Goal: Find specific page/section: Find specific page/section

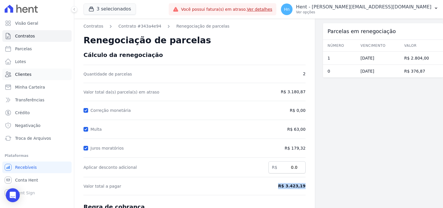
click at [36, 77] on link "Clientes" at bounding box center [36, 74] width 69 height 12
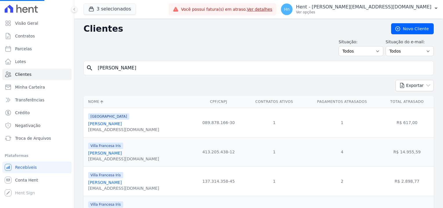
drag, startPoint x: 119, startPoint y: 62, endPoint x: 141, endPoint y: 66, distance: 22.5
click at [119, 62] on input "[PERSON_NAME]" at bounding box center [262, 68] width 337 height 12
drag, startPoint x: 141, startPoint y: 66, endPoint x: 91, endPoint y: 67, distance: 50.2
click at [91, 67] on div "search [PERSON_NAME]" at bounding box center [259, 68] width 350 height 15
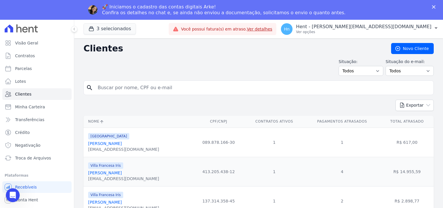
click at [120, 94] on div "search" at bounding box center [259, 87] width 350 height 15
drag, startPoint x: 113, startPoint y: 78, endPoint x: 116, endPoint y: 85, distance: 8.4
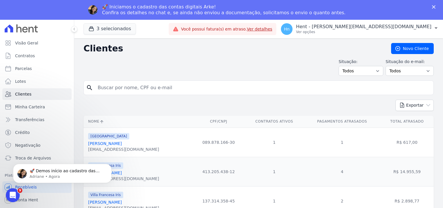
click at [434, 8] on polygon "Fechar" at bounding box center [433, 6] width 3 height 3
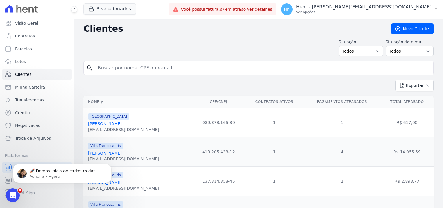
click at [175, 68] on input "search" at bounding box center [262, 68] width 337 height 12
paste input "[PERSON_NAME]"
type input "[PERSON_NAME]"
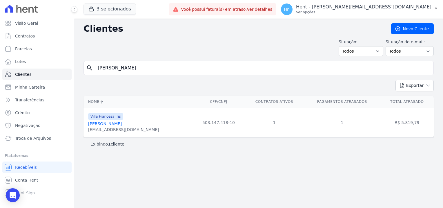
click at [121, 126] on div "[EMAIL_ADDRESS][DOMAIN_NAME]" at bounding box center [123, 129] width 71 height 6
click at [121, 125] on link "[PERSON_NAME]" at bounding box center [105, 123] width 34 height 5
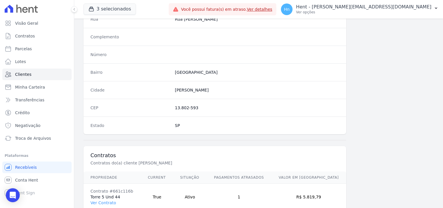
scroll to position [333, 0]
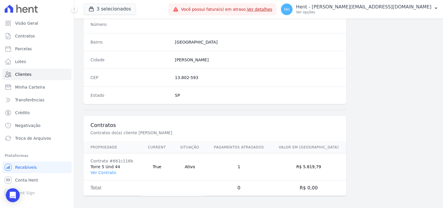
drag, startPoint x: 103, startPoint y: 166, endPoint x: 150, endPoint y: 161, distance: 47.5
click at [103, 166] on td "Contrato #661c116b Torre 5 Und 44 Ver Contrato" at bounding box center [112, 166] width 57 height 27
click at [107, 172] on link "Ver Contrato" at bounding box center [103, 172] width 26 height 5
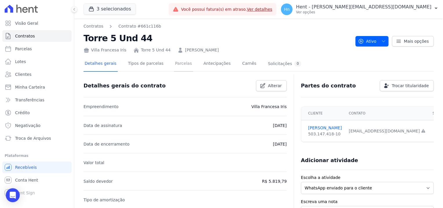
click at [178, 65] on link "Parcelas" at bounding box center [183, 63] width 19 height 15
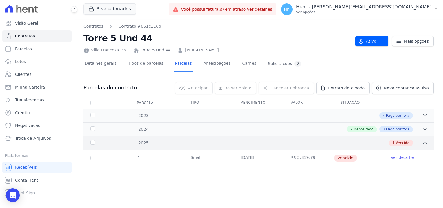
click at [423, 140] on icon at bounding box center [425, 143] width 6 height 6
drag, startPoint x: 229, startPoint y: 52, endPoint x: 175, endPoint y: 48, distance: 53.5
click at [175, 48] on div "Villa Francesa Iris Torre 5 Und 44 [PERSON_NAME]" at bounding box center [217, 49] width 267 height 8
copy link "[PERSON_NAME]"
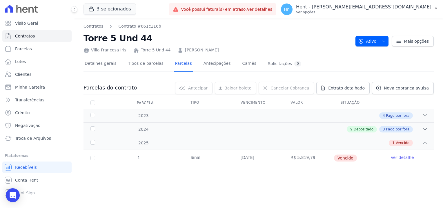
drag, startPoint x: 121, startPoint y: 51, endPoint x: 92, endPoint y: 46, distance: 30.0
click at [92, 46] on div "Villa Francesa Iris Torre 5 Und 44 [PERSON_NAME]" at bounding box center [217, 49] width 267 height 8
copy div "Villa Francesa Iris"
click at [358, 89] on span "Extrato detalhado" at bounding box center [346, 88] width 37 height 6
click at [426, 88] on span "Exportar PDF" at bounding box center [424, 88] width 30 height 6
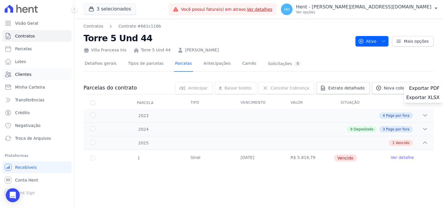
click at [26, 75] on span "Clientes" at bounding box center [23, 74] width 16 height 6
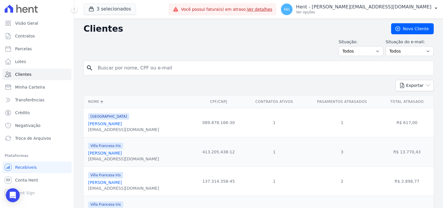
drag, startPoint x: 142, startPoint y: 70, endPoint x: 82, endPoint y: 68, distance: 59.5
paste input "[PERSON_NAME],"
type input "[PERSON_NAME],"
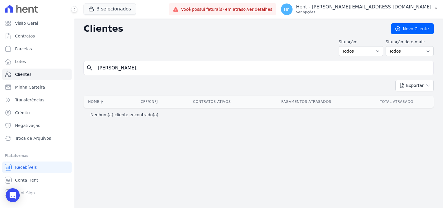
click at [162, 73] on input "[PERSON_NAME]," at bounding box center [262, 68] width 337 height 12
type input "[PERSON_NAME]"
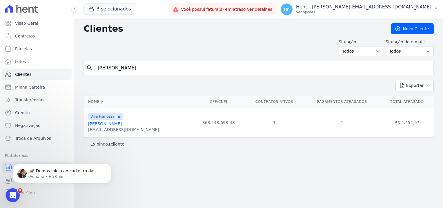
click at [108, 124] on link "[PERSON_NAME]" at bounding box center [105, 123] width 34 height 5
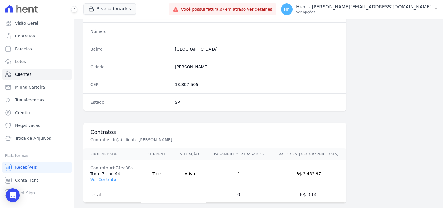
scroll to position [333, 0]
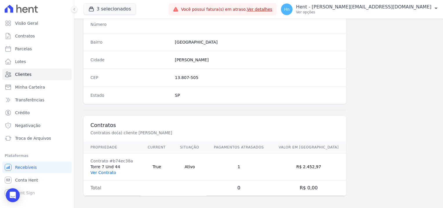
click at [101, 171] on link "Ver Contrato" at bounding box center [103, 172] width 26 height 5
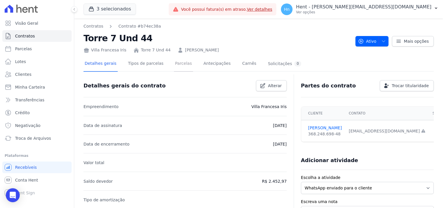
click at [174, 67] on link "Parcelas" at bounding box center [183, 63] width 19 height 15
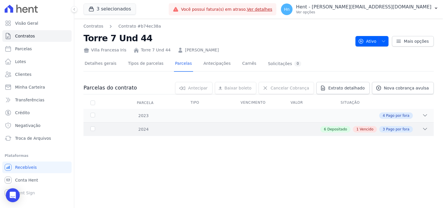
click at [425, 127] on icon at bounding box center [425, 129] width 6 height 6
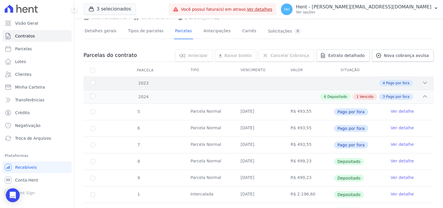
scroll to position [23, 0]
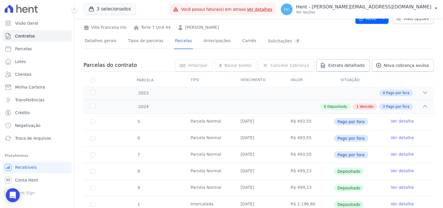
click at [340, 66] on span "Extrato detalhado" at bounding box center [346, 65] width 37 height 6
click at [423, 68] on link "Exportar PDF" at bounding box center [425, 66] width 32 height 7
